Goal: Find specific page/section: Find specific page/section

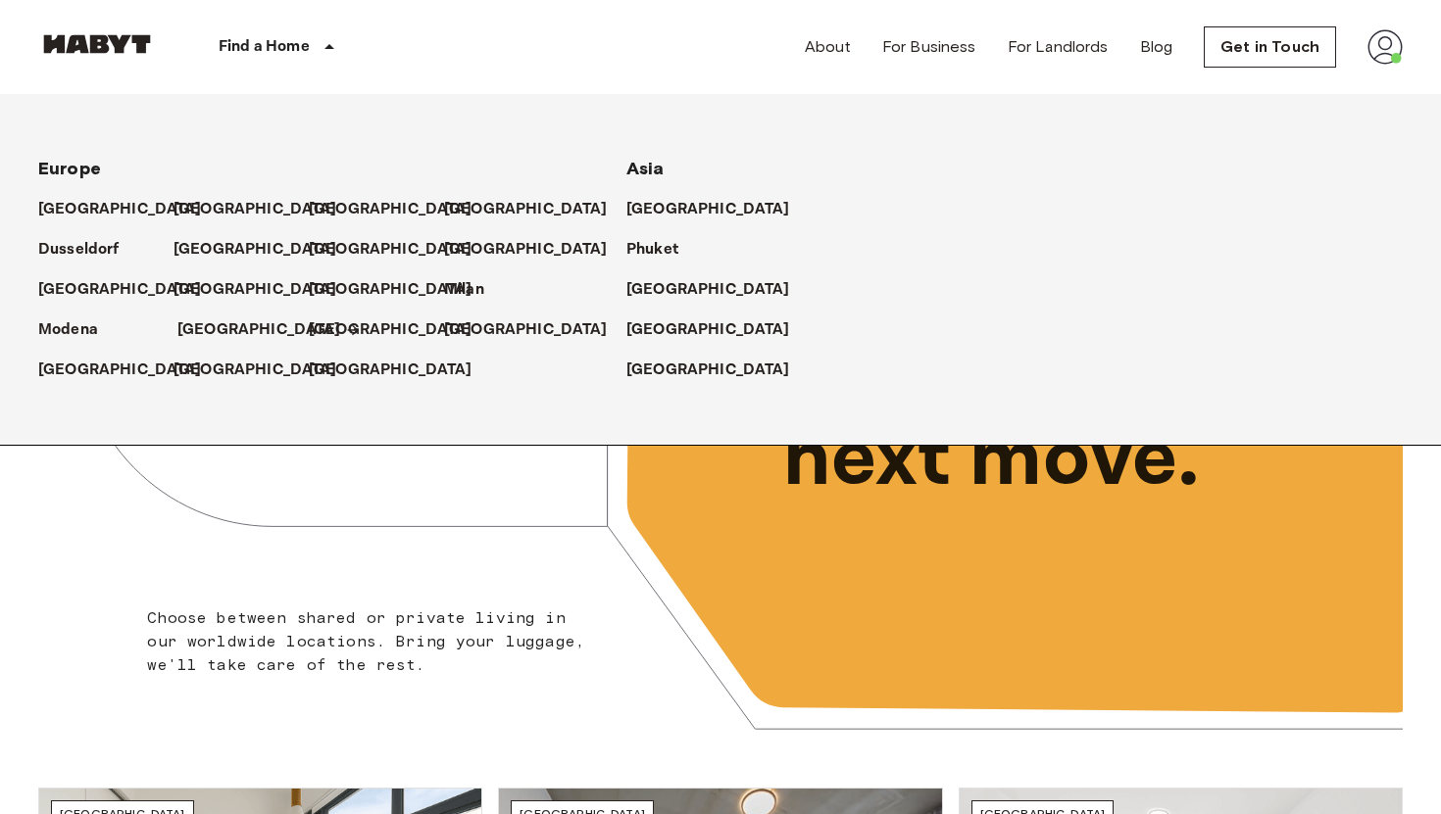
click at [202, 322] on p "[GEOGRAPHIC_DATA]" at bounding box center [259, 331] width 164 height 24
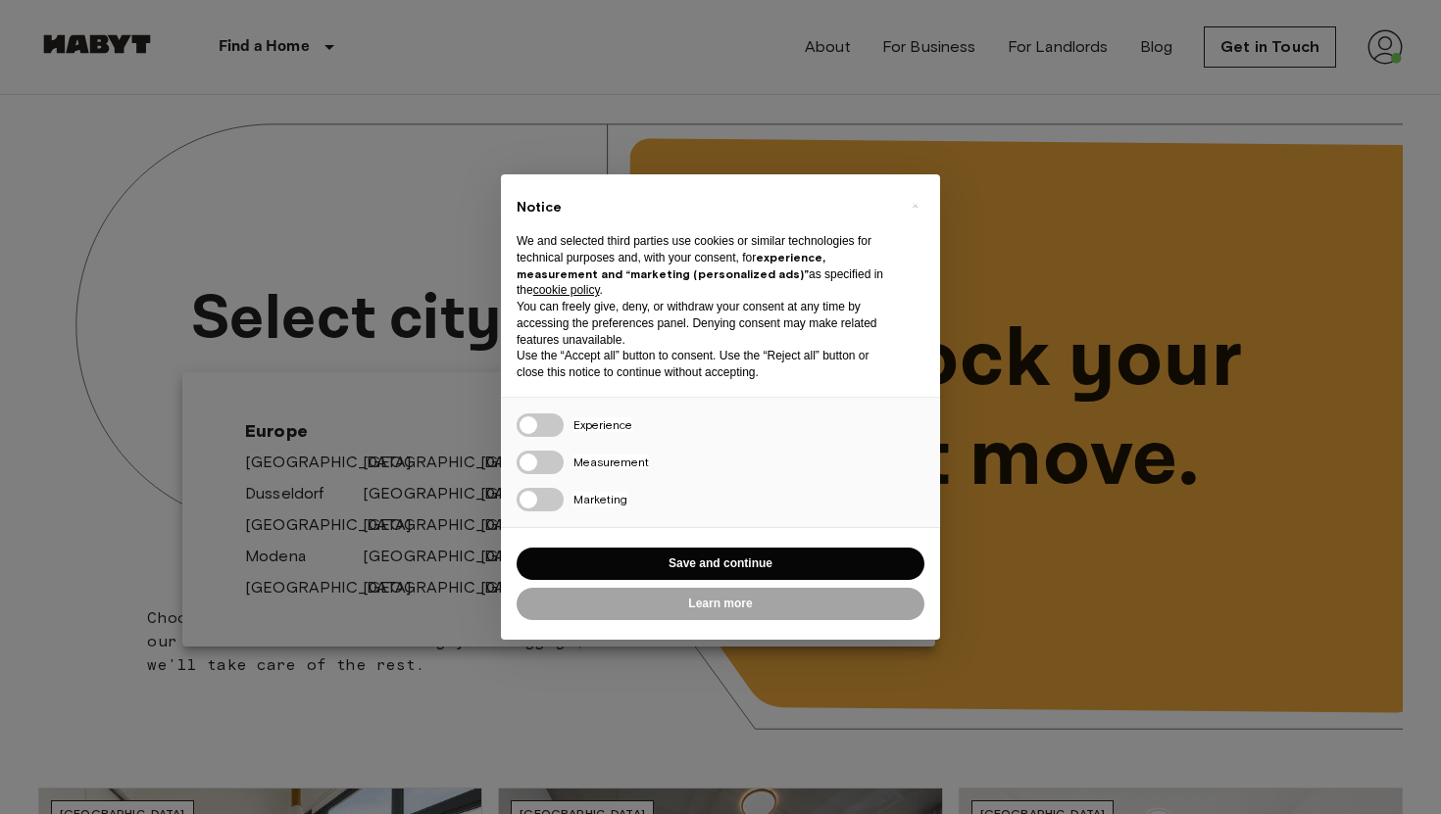
click at [682, 575] on button "Save and continue" at bounding box center [721, 564] width 408 height 32
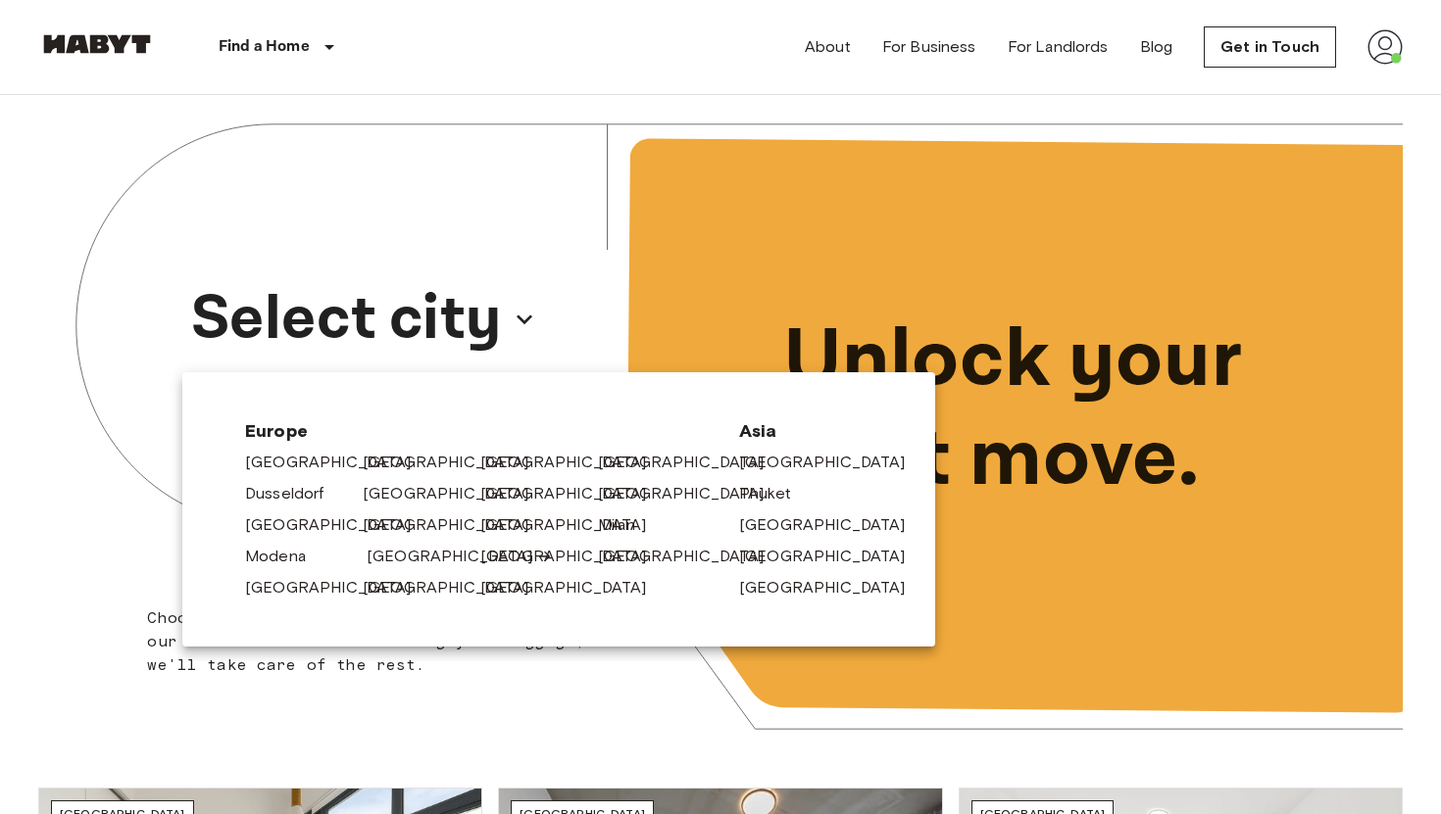
click at [397, 563] on link "[GEOGRAPHIC_DATA]" at bounding box center [460, 557] width 186 height 24
